Goal: Information Seeking & Learning: Learn about a topic

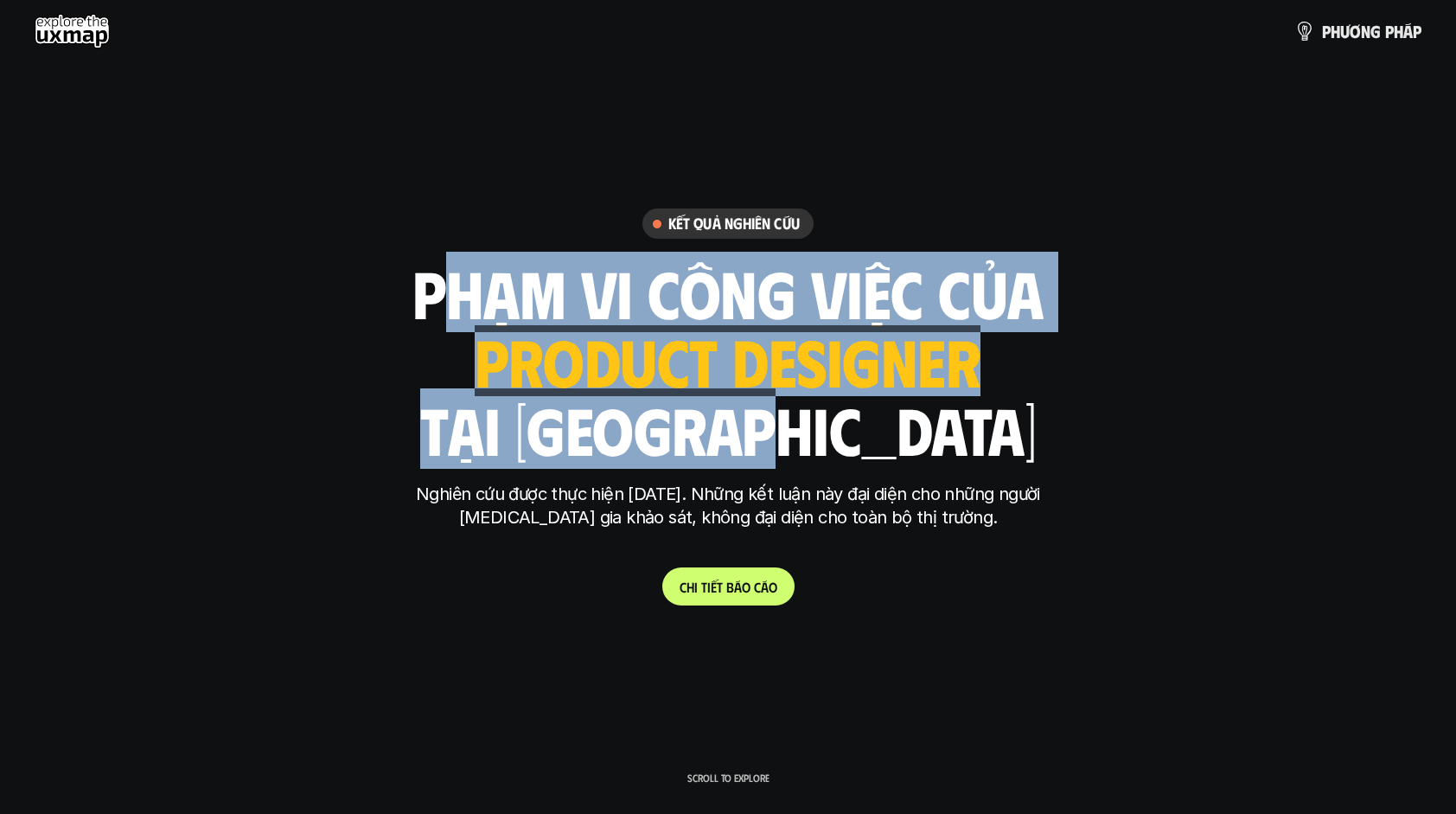
drag, startPoint x: 424, startPoint y: 288, endPoint x: 900, endPoint y: 421, distance: 494.2
click at [900, 421] on div "phạm vi công việc của ui designer ui/ux designer product designer [DEMOGRAPHIC_…" at bounding box center [728, 361] width 631 height 203
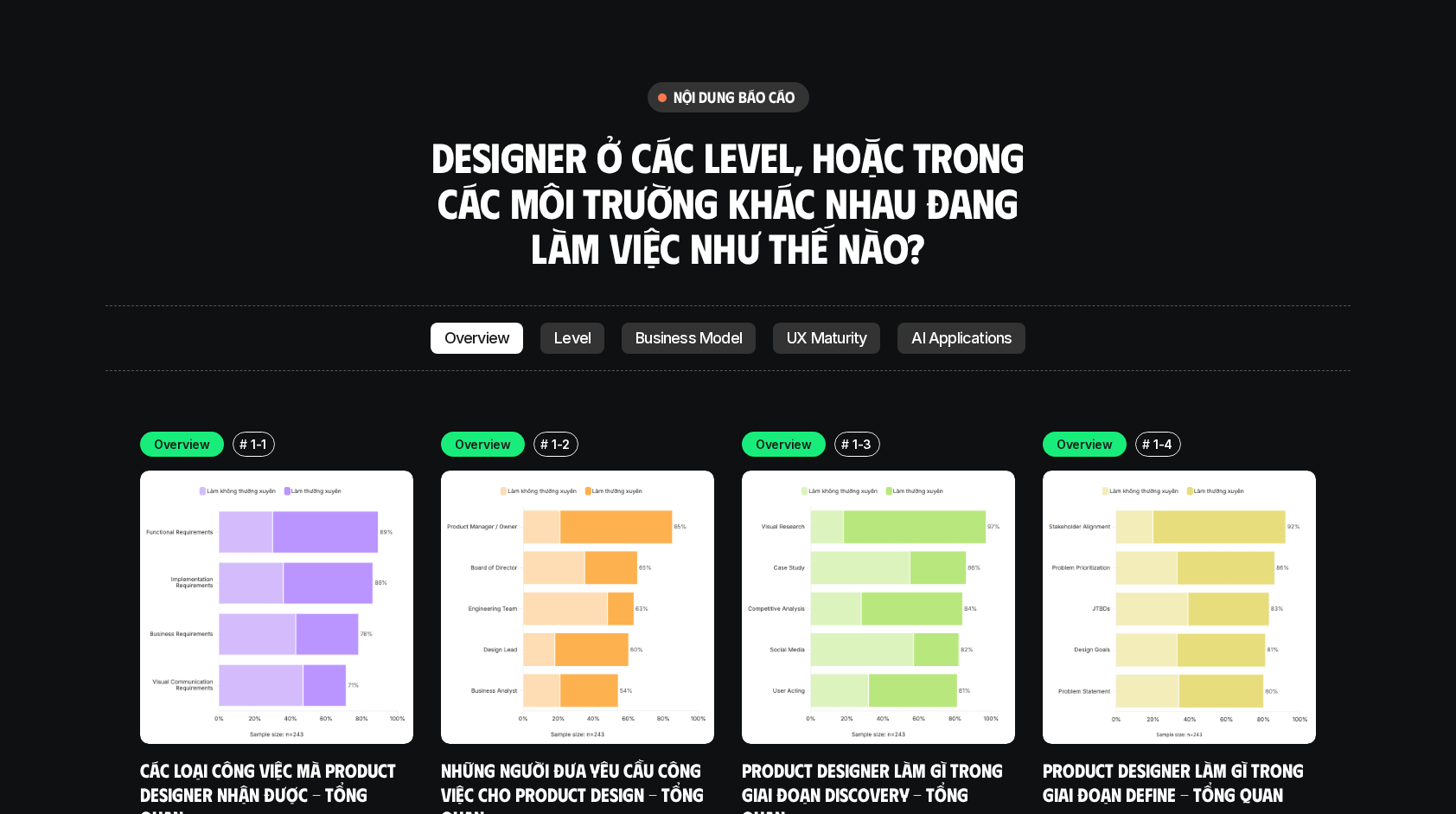
scroll to position [4835, 0]
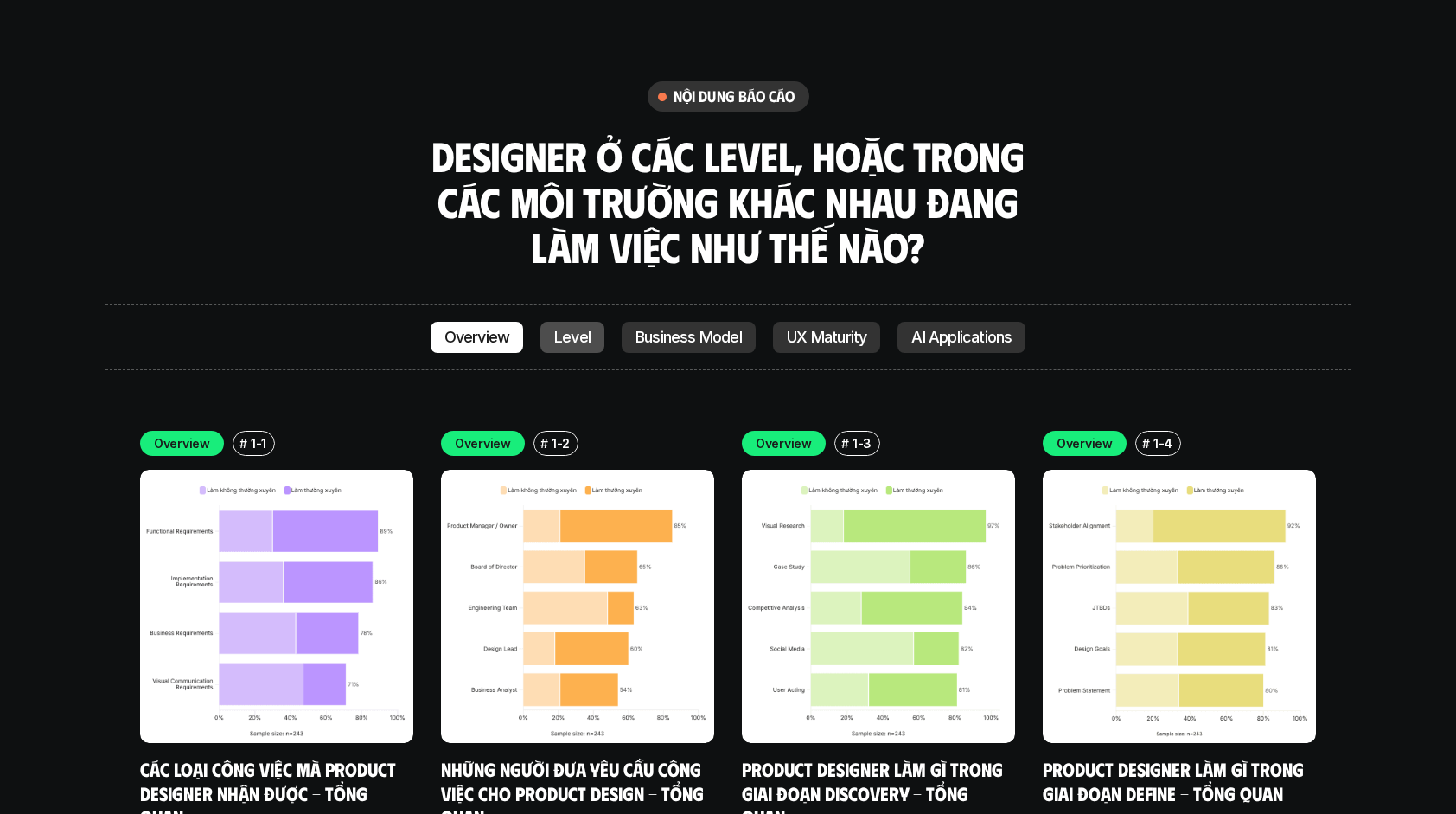
click at [593, 322] on link "Level" at bounding box center [572, 338] width 64 height 31
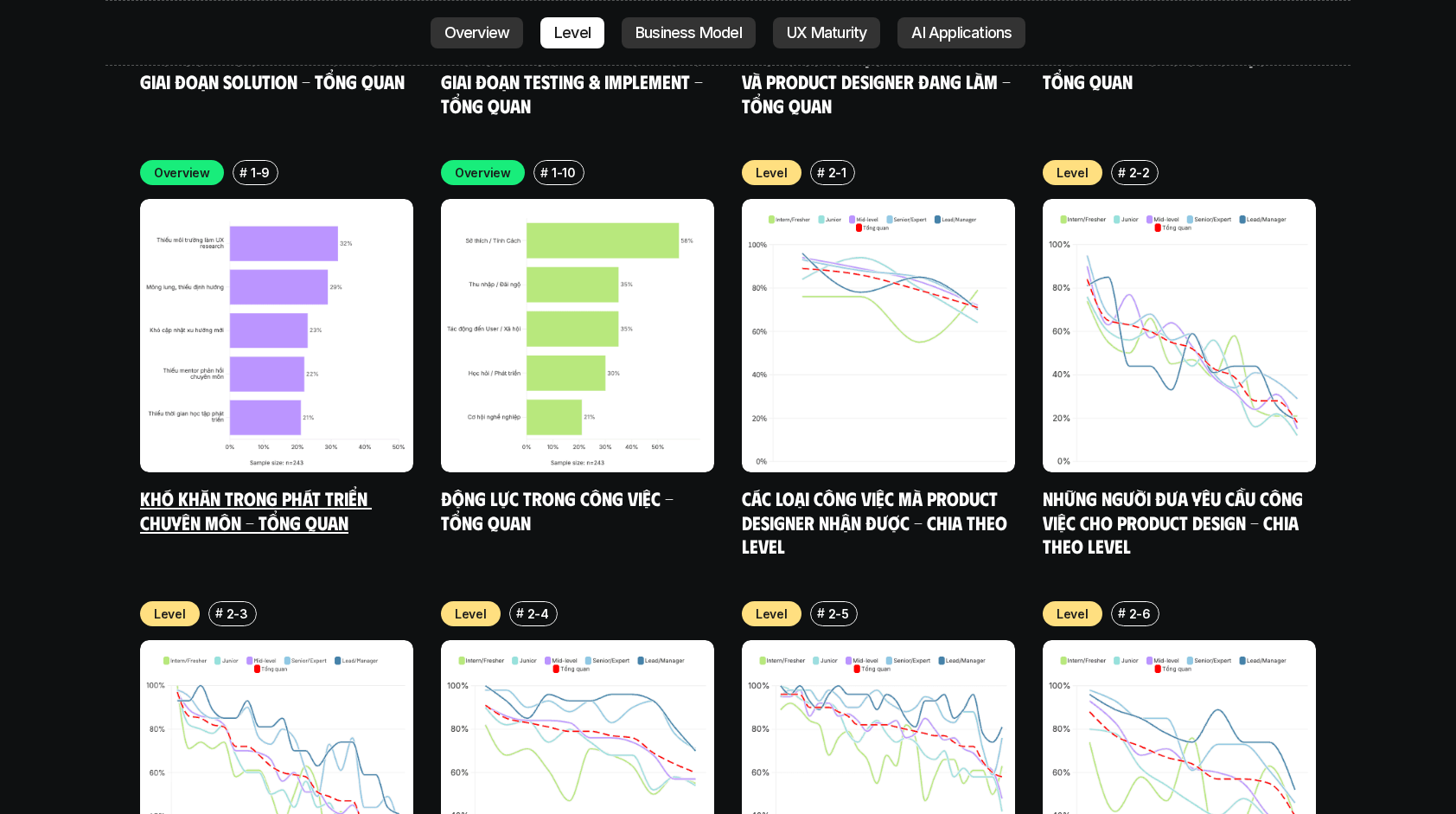
click at [353, 237] on img at bounding box center [277, 336] width 274 height 274
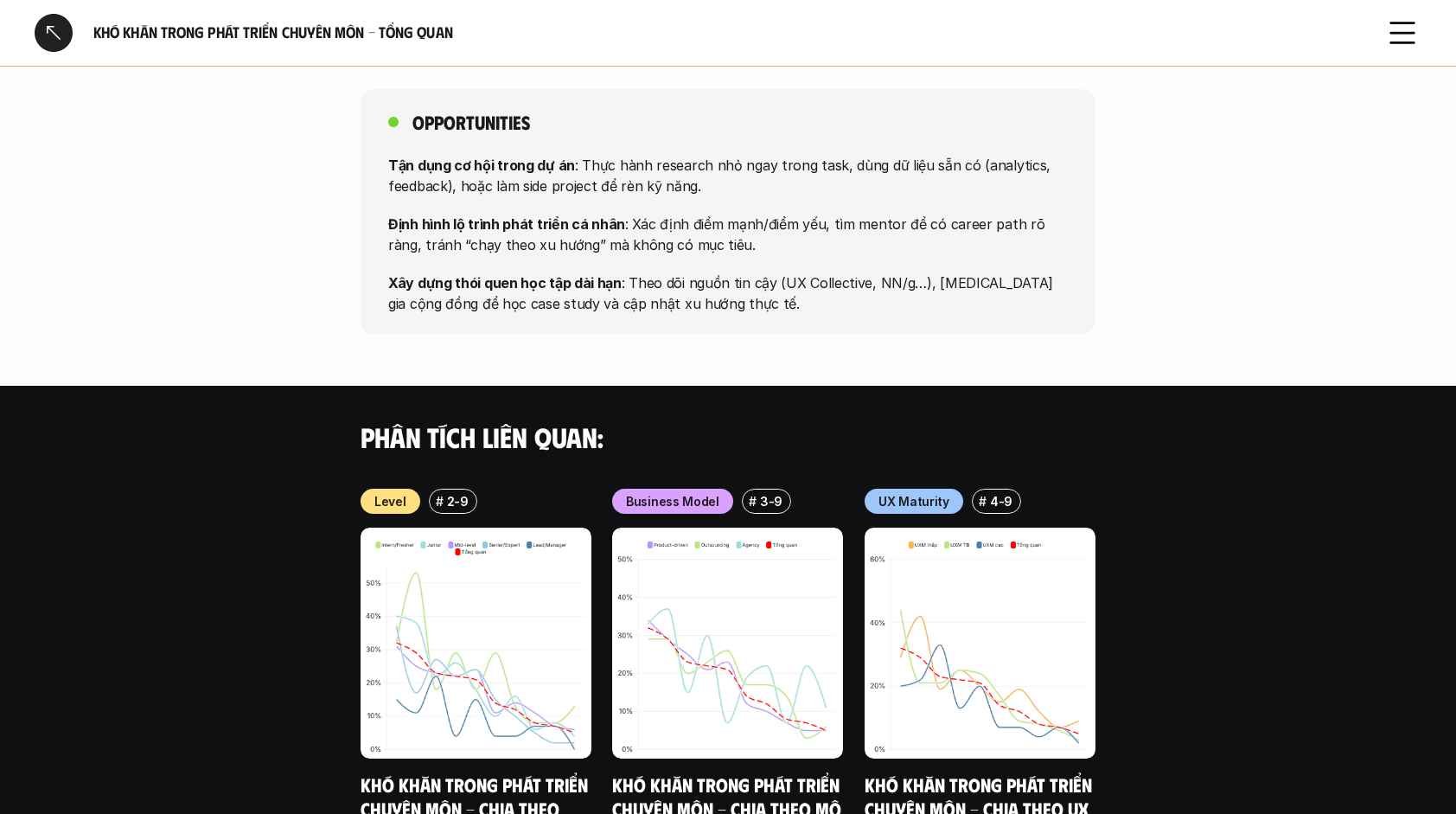
scroll to position [1532, 0]
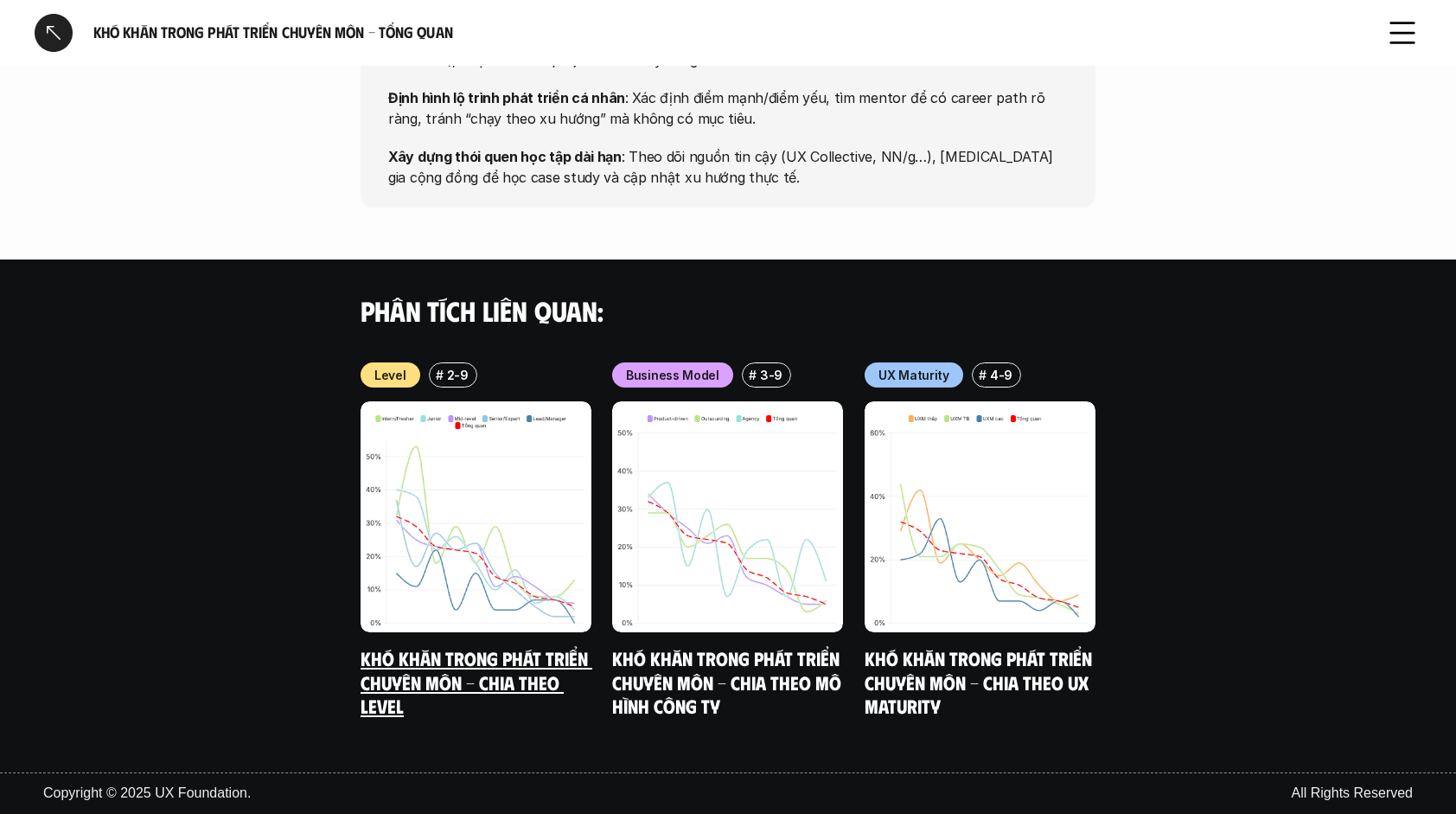
click at [568, 487] on img at bounding box center [476, 517] width 231 height 231
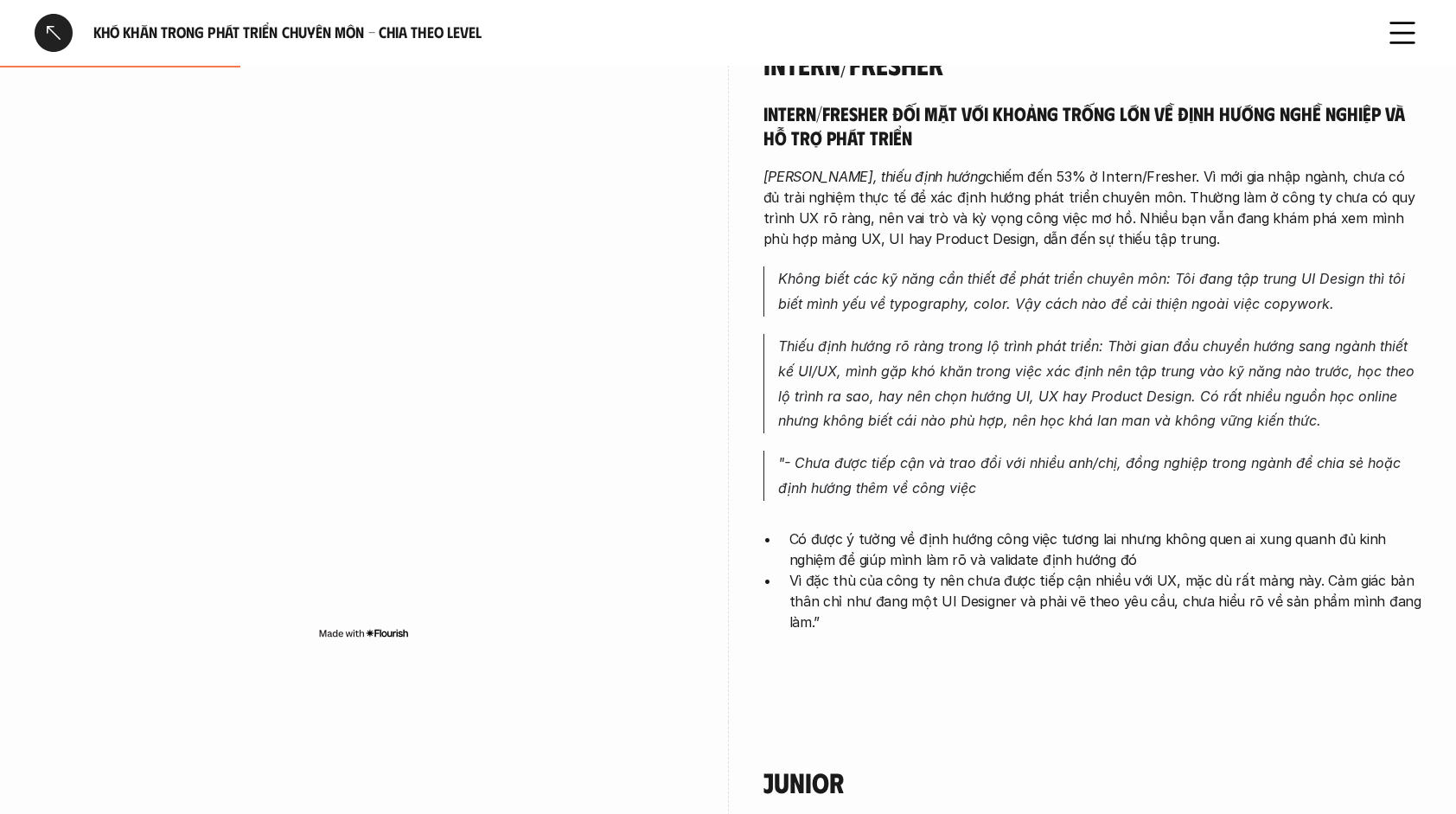
scroll to position [992, 0]
click at [1072, 220] on p "Mông lung, thiếu định hướng chiếm đến 53% ở Intern/Fresher. Vì mới gia nhập ngà…" at bounding box center [1093, 207] width 659 height 83
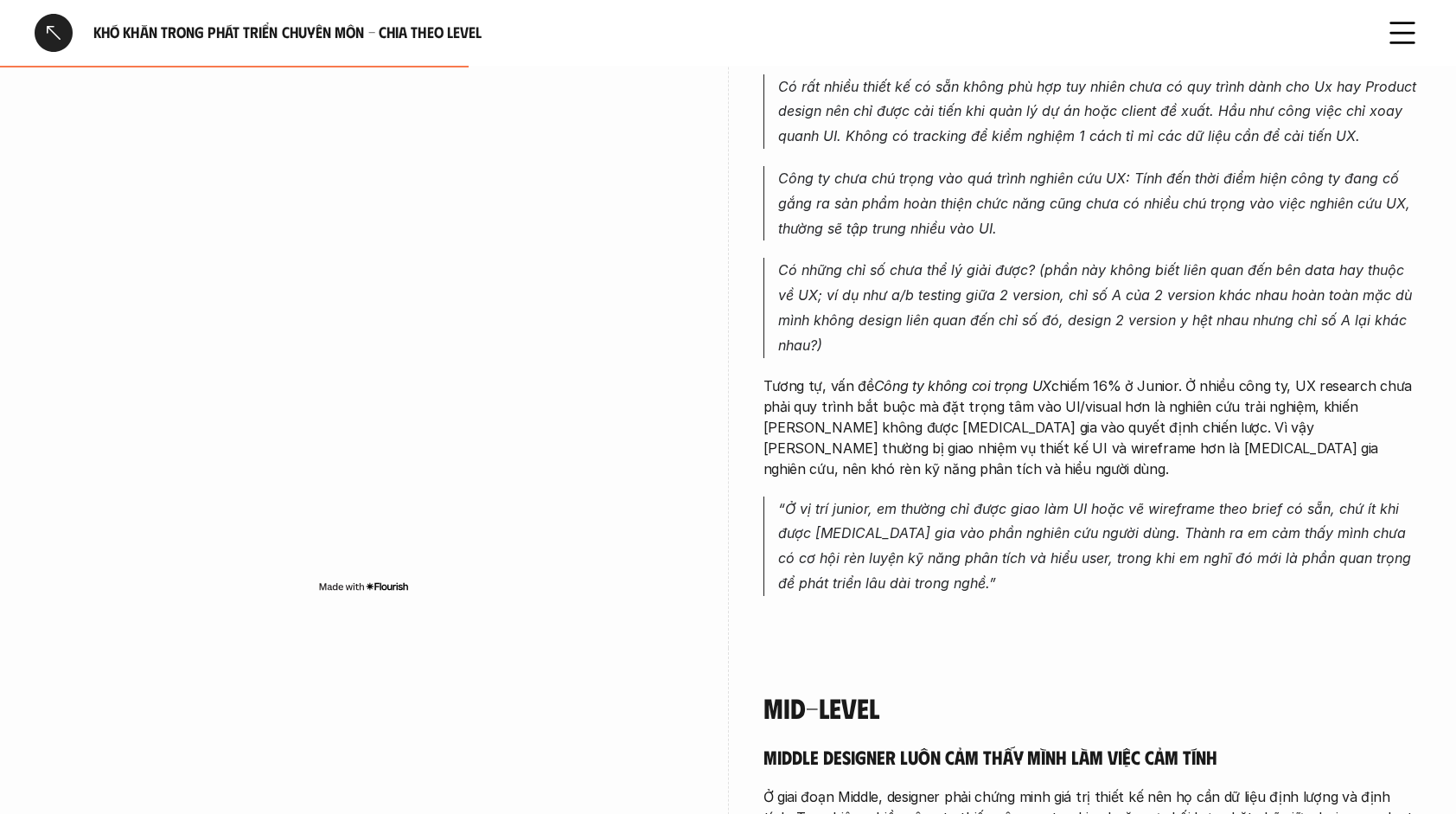
scroll to position [1835, 0]
click at [1015, 229] on p "Công ty chưa chú trọng vào quá trình nghiên cứu UX: Tính đến thời điểm hiện côn…" at bounding box center [1100, 204] width 644 height 74
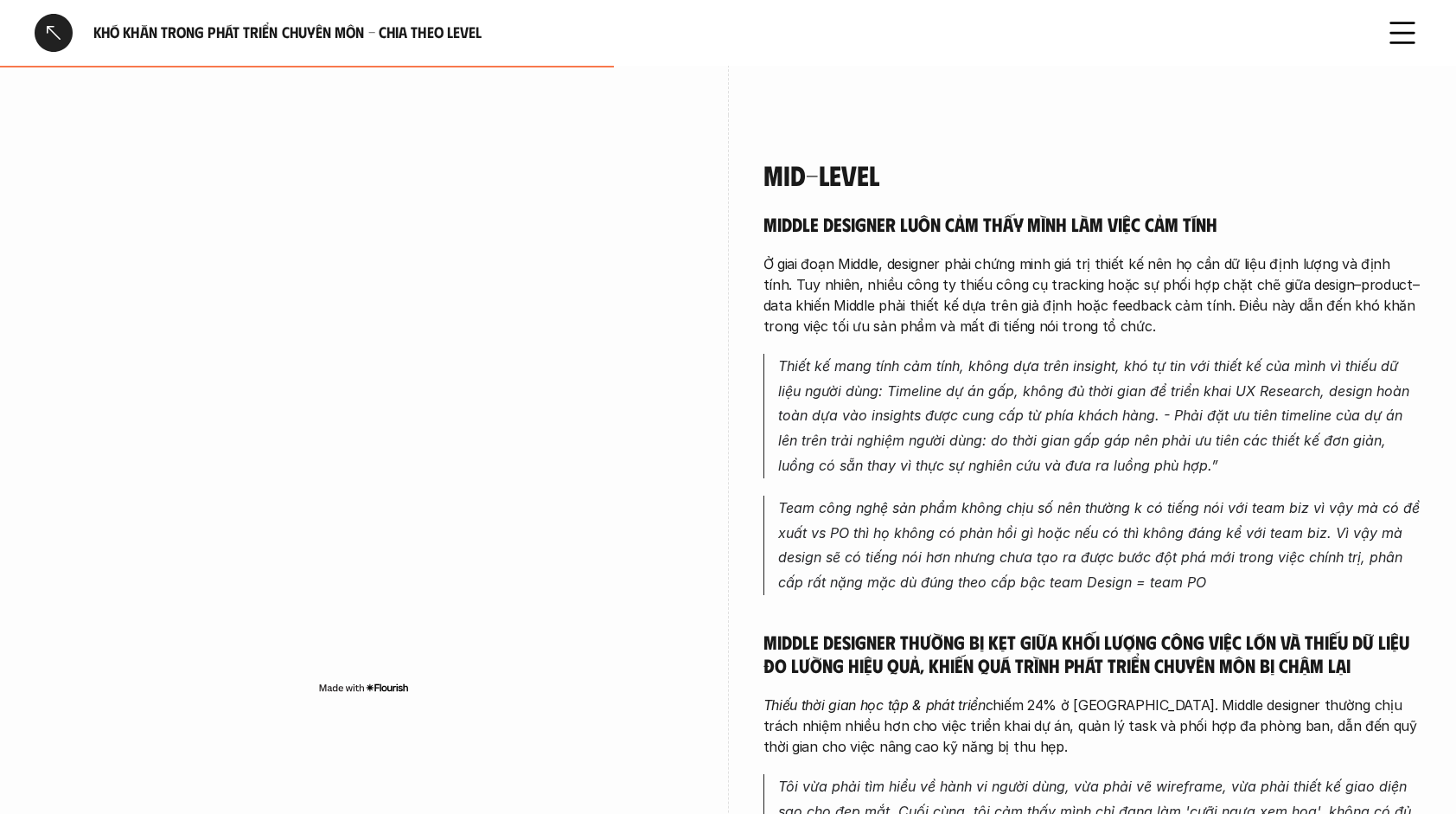
scroll to position [2373, 0]
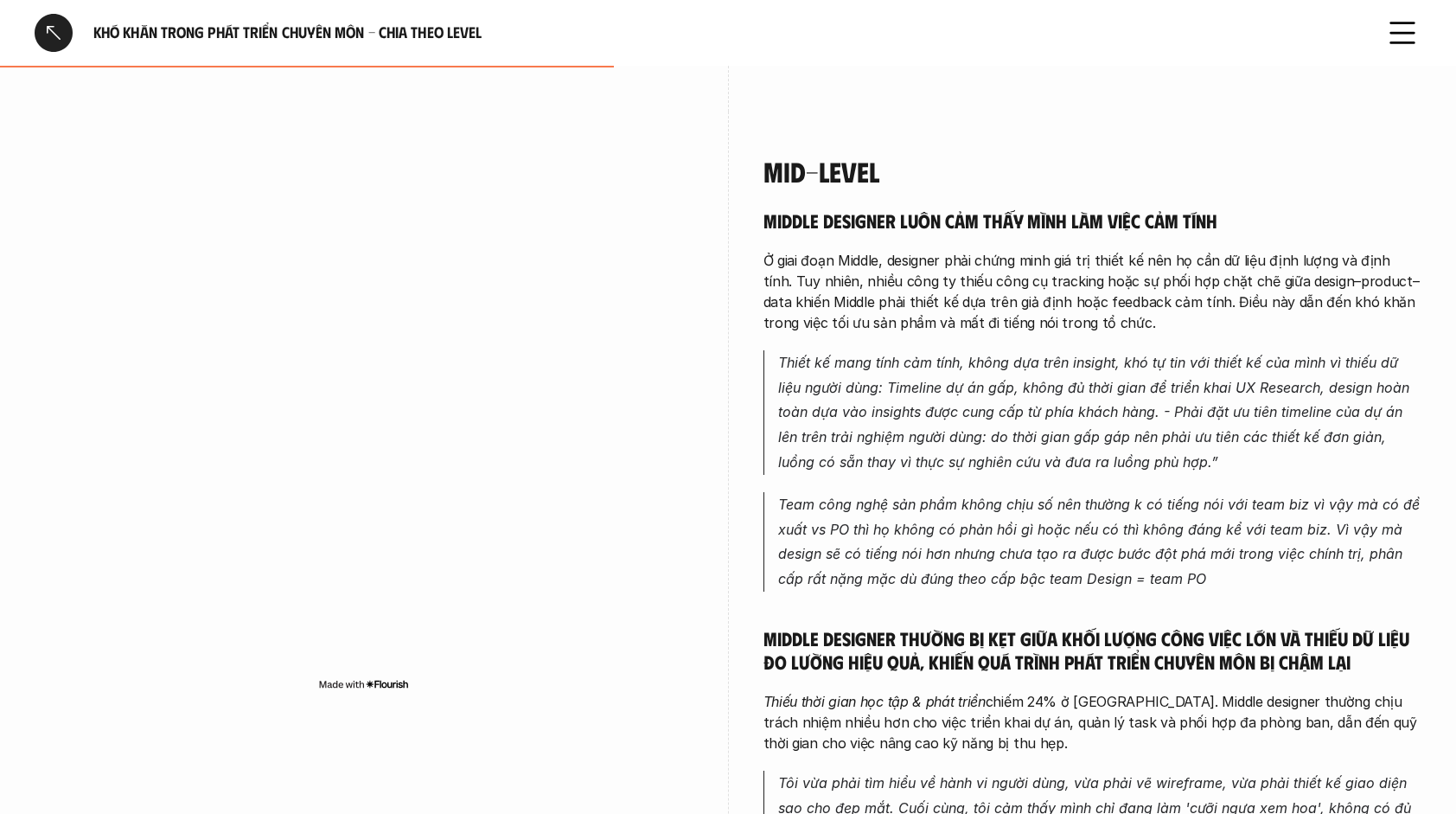
drag, startPoint x: 1145, startPoint y: 309, endPoint x: 1129, endPoint y: 315, distance: 17.1
click at [1129, 315] on div "Middle designer luôn cảm thấy mình làm việc cảm tính Ở giai đoạn Middle, design…" at bounding box center [1093, 619] width 659 height 821
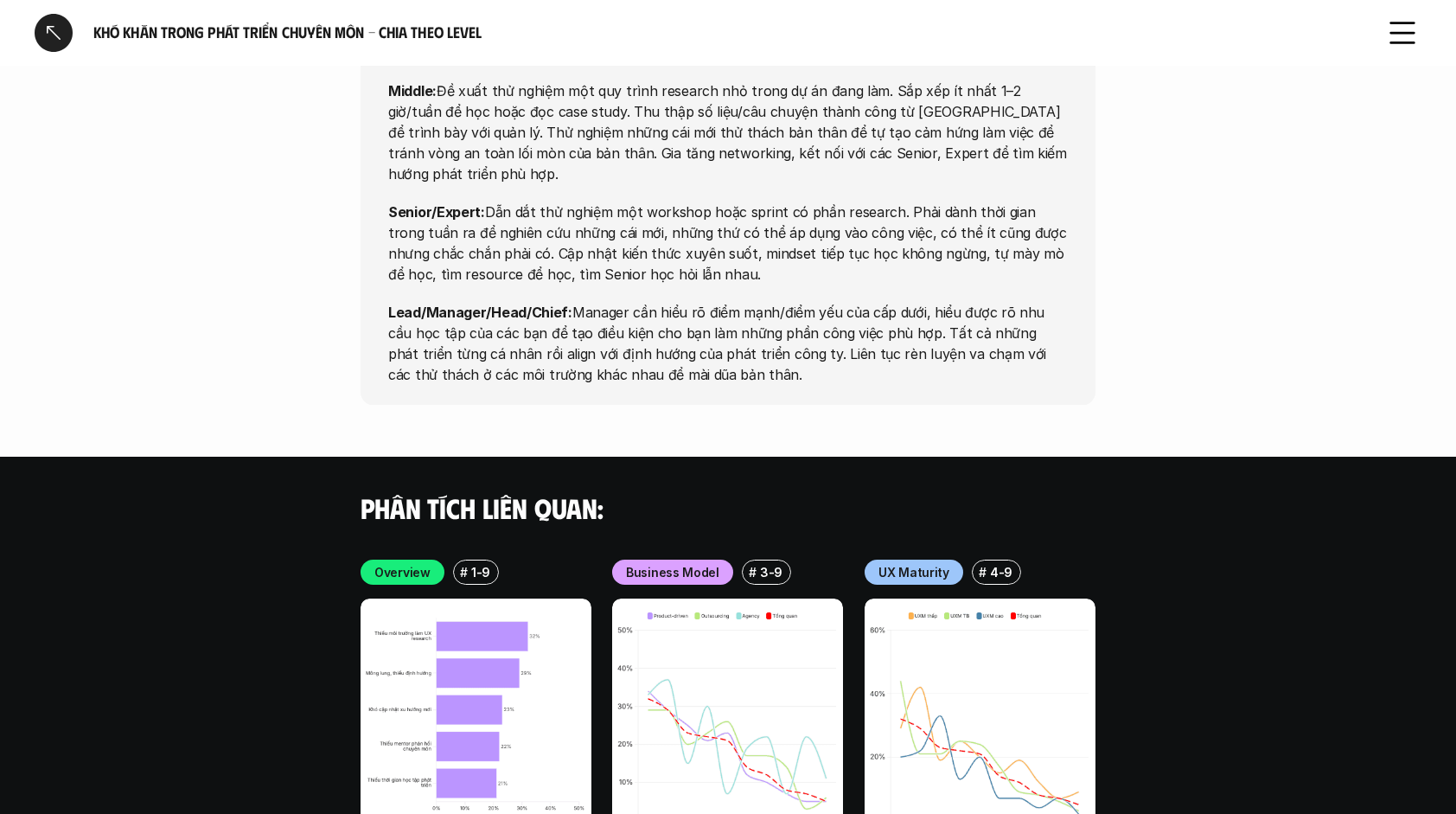
scroll to position [5887, 0]
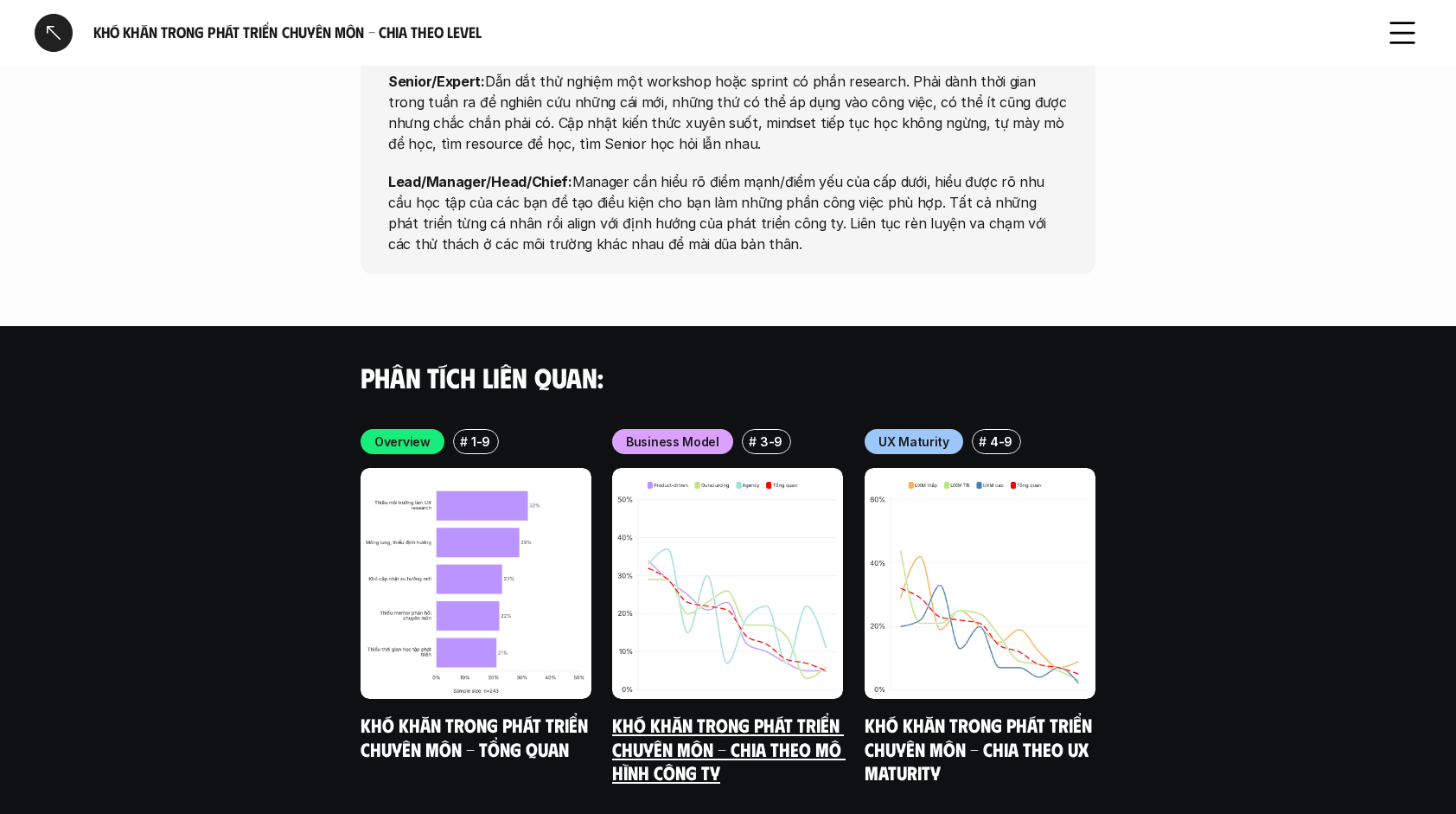
click at [788, 600] on img at bounding box center [728, 584] width 231 height 231
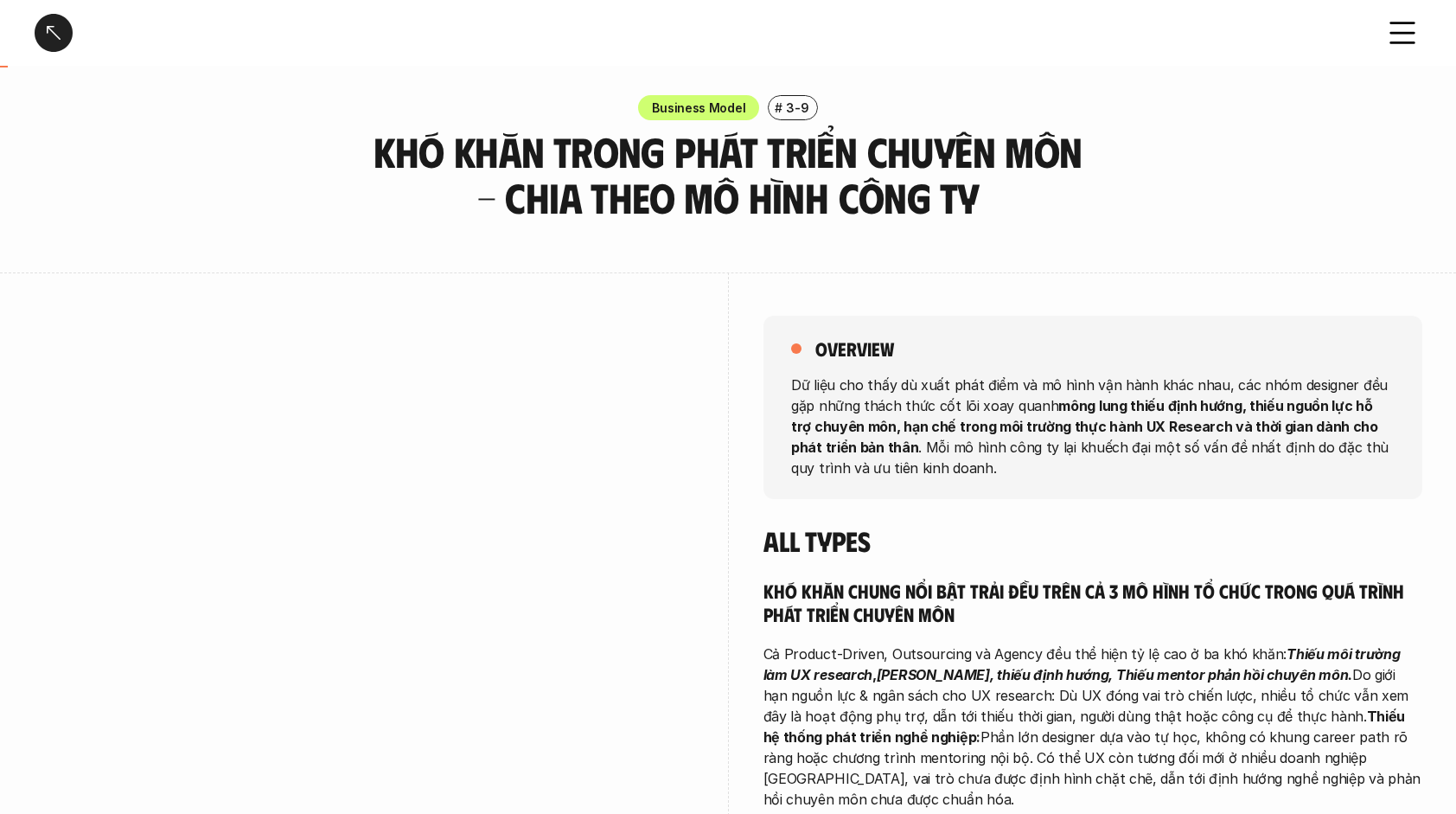
scroll to position [9, 0]
